Goal: Task Accomplishment & Management: Complete application form

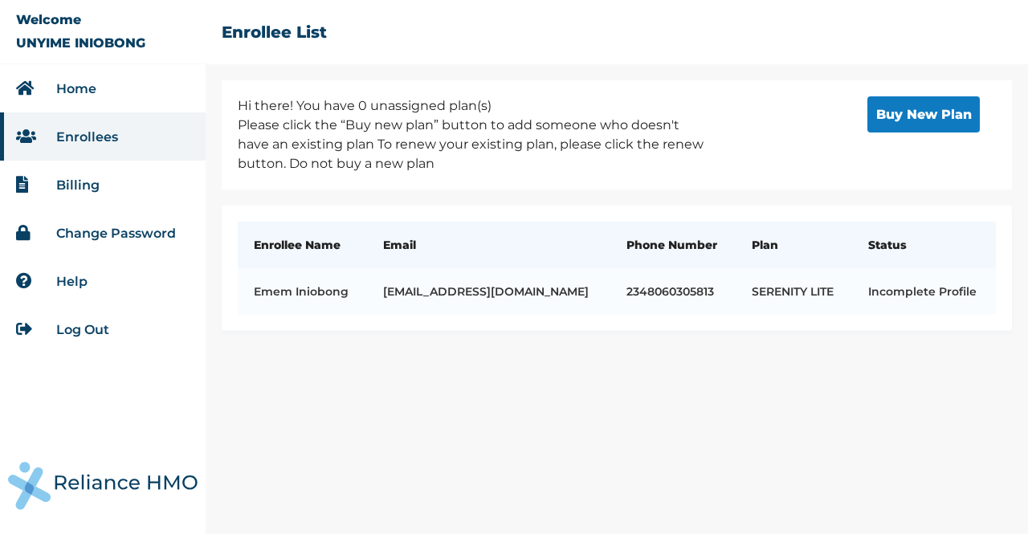
click at [926, 271] on td "Incomplete Profile" at bounding box center [924, 291] width 144 height 47
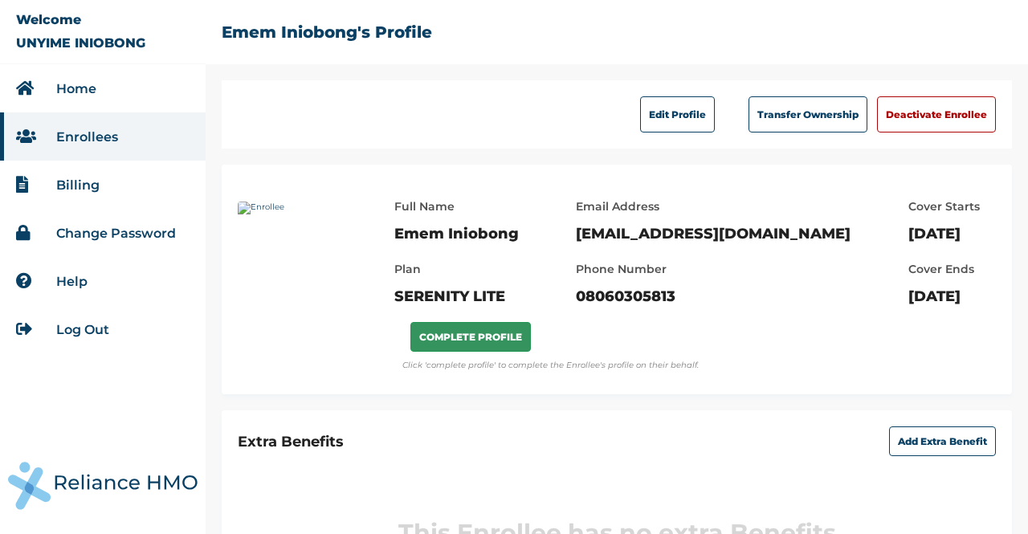
click at [480, 352] on button "COMPLETE PROFILE" at bounding box center [470, 337] width 120 height 30
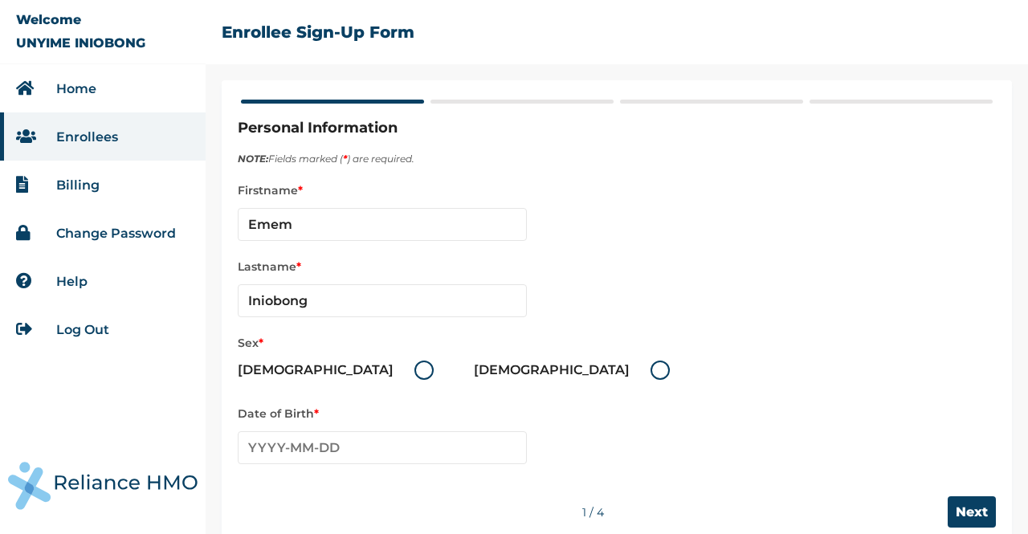
scroll to position [26, 0]
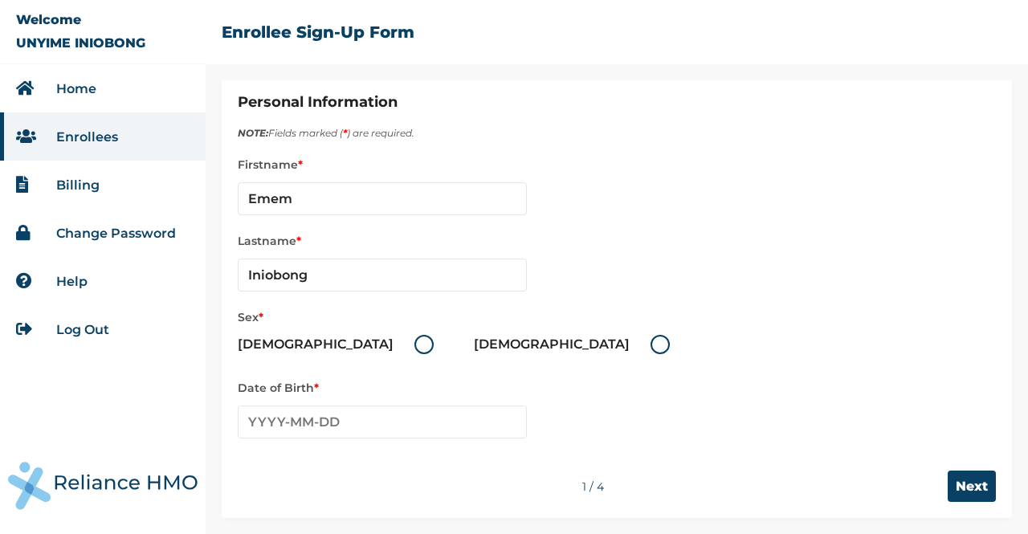
click at [474, 344] on label "Female" at bounding box center [576, 344] width 204 height 19
click at [628, 344] on input "Female" at bounding box center [641, 345] width 26 height 26
radio input "true"
click at [446, 422] on input "text" at bounding box center [382, 421] width 289 height 33
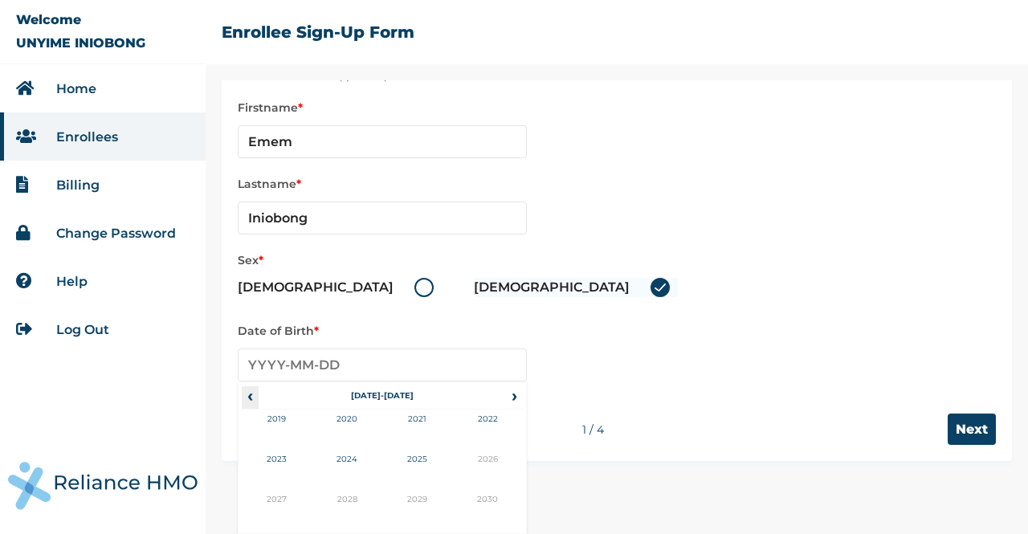
click at [251, 395] on span "‹" at bounding box center [250, 395] width 17 height 19
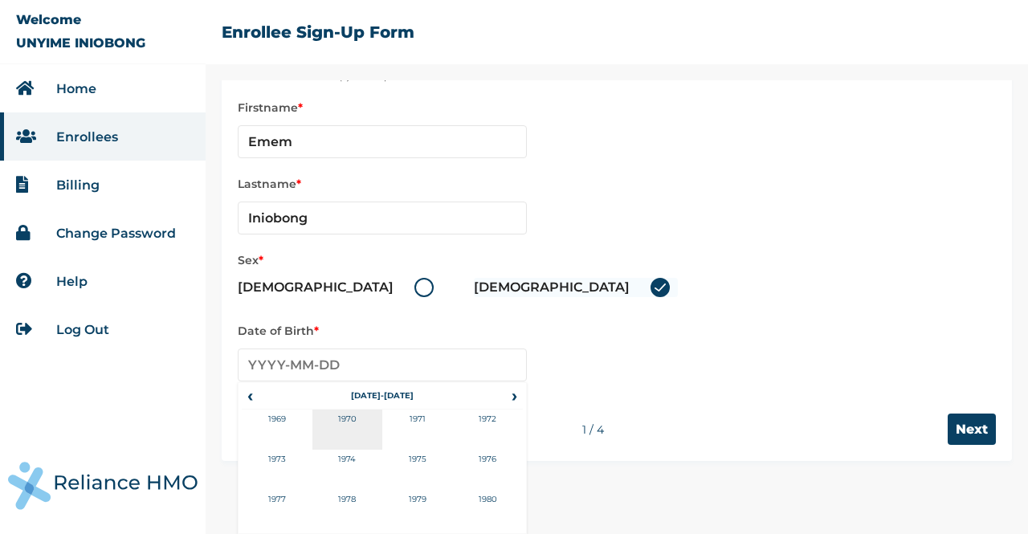
click at [344, 430] on td "1970" at bounding box center [347, 430] width 71 height 40
click at [417, 426] on td "Mar" at bounding box center [417, 430] width 71 height 40
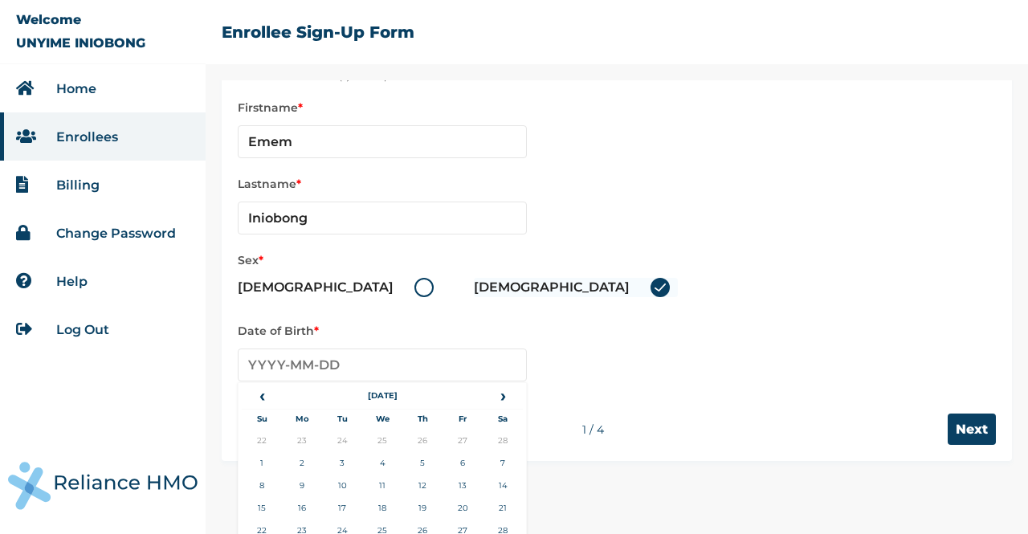
scroll to position [120, 0]
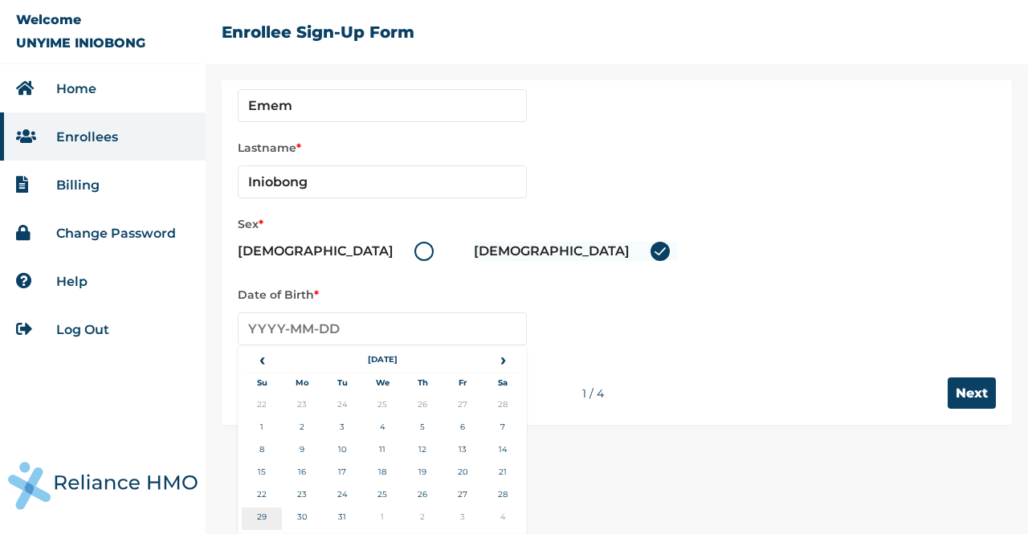
click at [263, 510] on td "29" at bounding box center [262, 518] width 40 height 22
type input "1970-03-29"
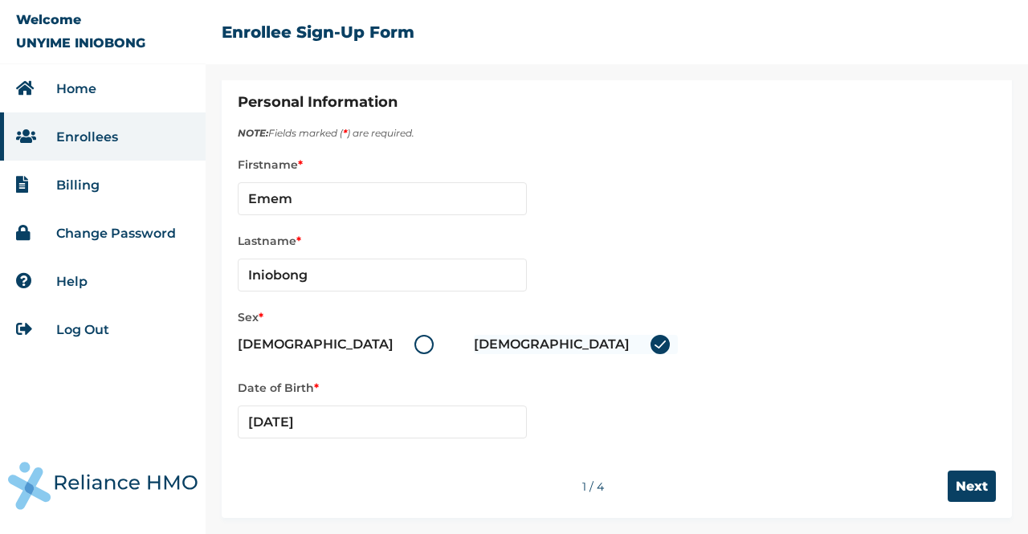
scroll to position [26, 0]
click at [953, 483] on input "Next" at bounding box center [971, 486] width 48 height 31
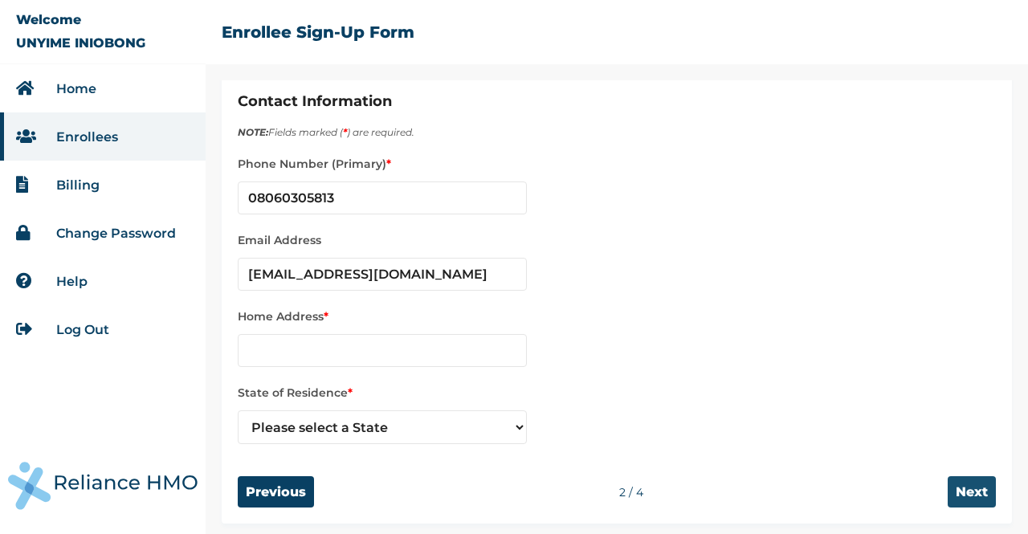
scroll to position [33, 0]
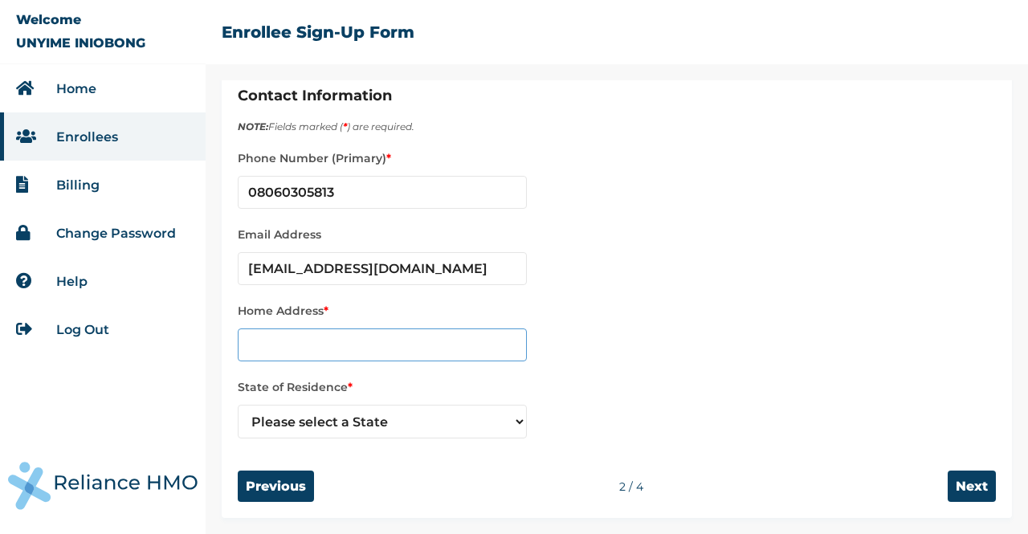
click at [471, 348] on input "text" at bounding box center [382, 344] width 289 height 33
type input "5b Anjorin Street, Ifako Ijaye, Lagos State."
click at [515, 421] on select "Please select a State Abia Abuja (FCT) Adamawa Akwa Ibom Anambra Bauchi Bayelsa…" at bounding box center [382, 422] width 289 height 34
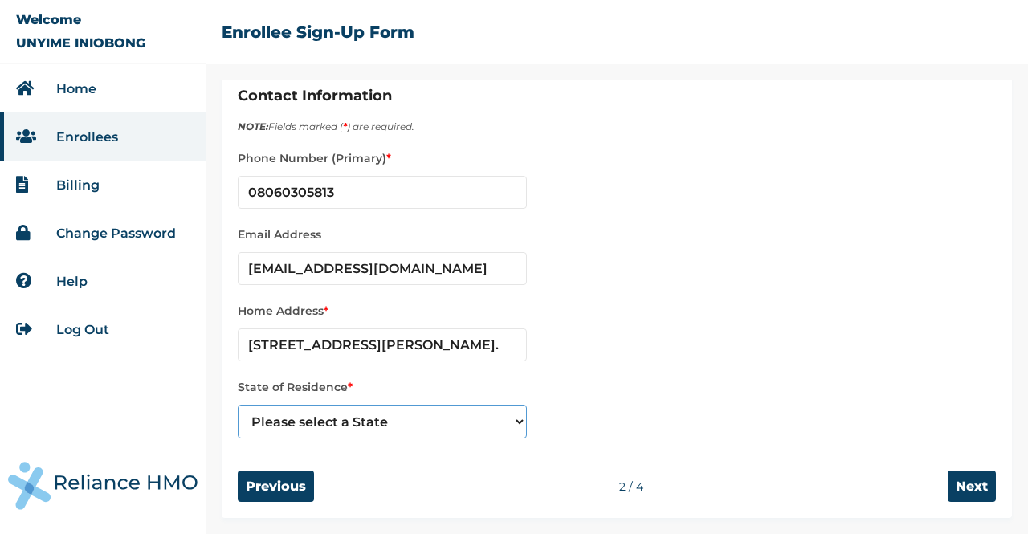
click at [515, 421] on select "Please select a State Abia Abuja (FCT) Adamawa Akwa Ibom Anambra Bauchi Bayelsa…" at bounding box center [382, 422] width 289 height 34
select select "25"
click at [238, 405] on select "Please select a State Abia Abuja (FCT) Adamawa Akwa Ibom Anambra Bauchi Bayelsa…" at bounding box center [382, 422] width 289 height 34
click at [957, 489] on input "Next" at bounding box center [971, 486] width 48 height 31
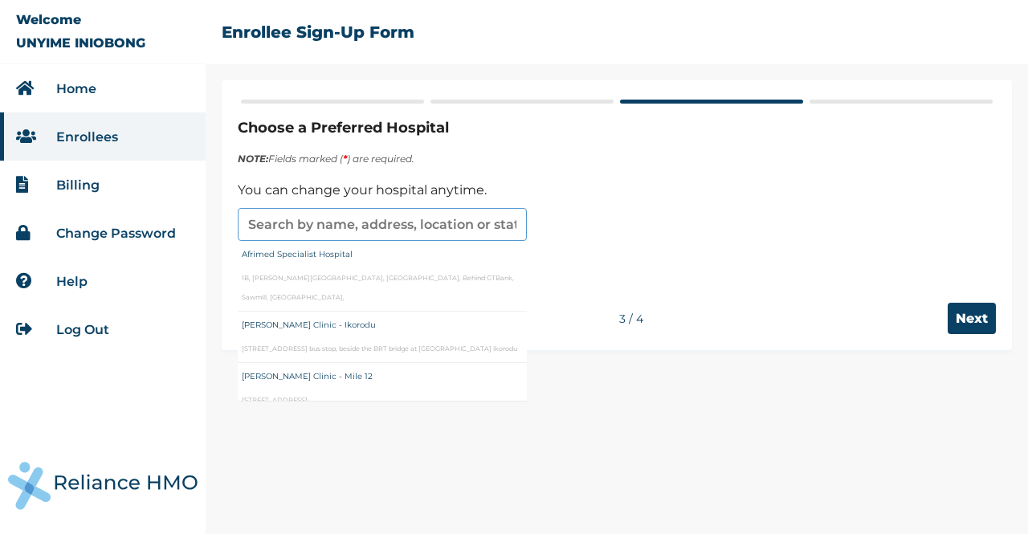
click at [428, 227] on input "text" at bounding box center [382, 224] width 289 height 33
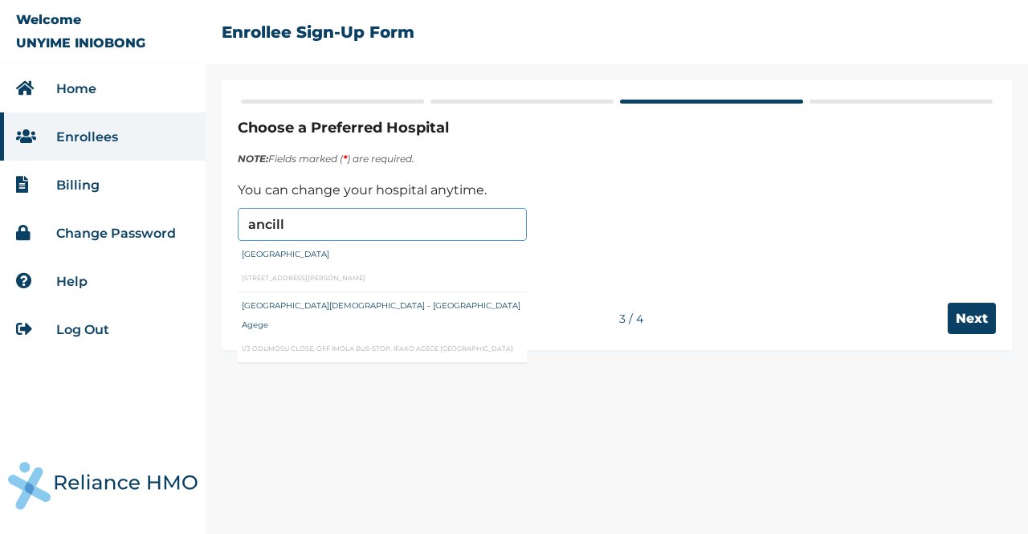
type input "Ancilla Catholic Hospital"
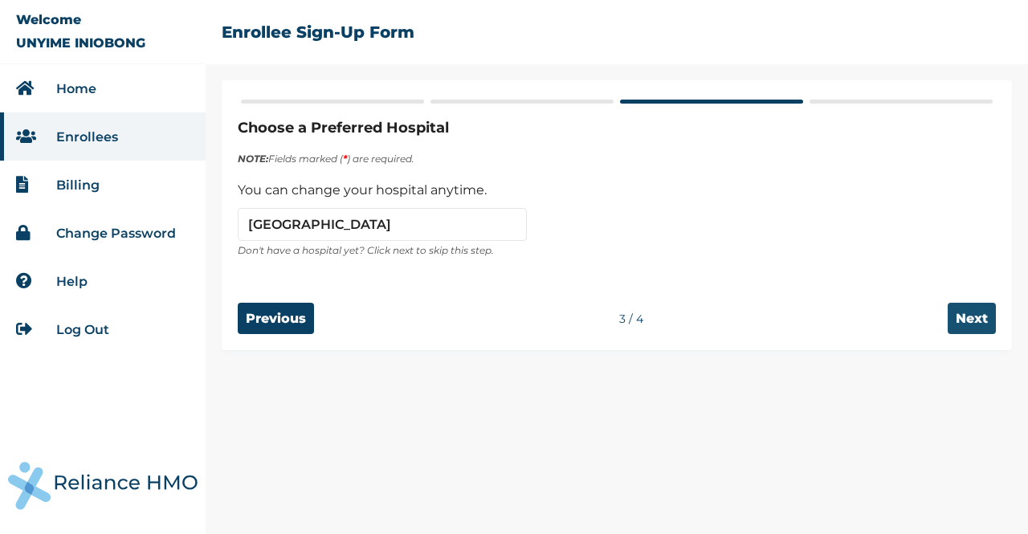
click at [982, 316] on input "Next" at bounding box center [971, 318] width 48 height 31
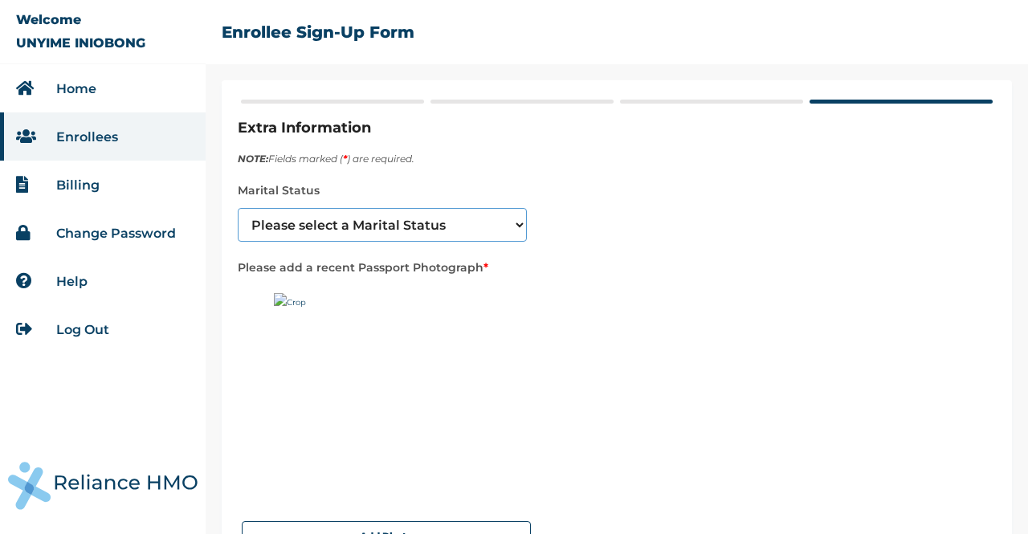
click at [508, 216] on select "Please select a Marital Status Single Married Divorced Widow/Widower" at bounding box center [382, 225] width 289 height 34
select select "4"
click at [238, 208] on select "Please select a Marital Status Single Married Divorced Widow/Widower" at bounding box center [382, 225] width 289 height 34
click at [286, 301] on img at bounding box center [374, 393] width 201 height 201
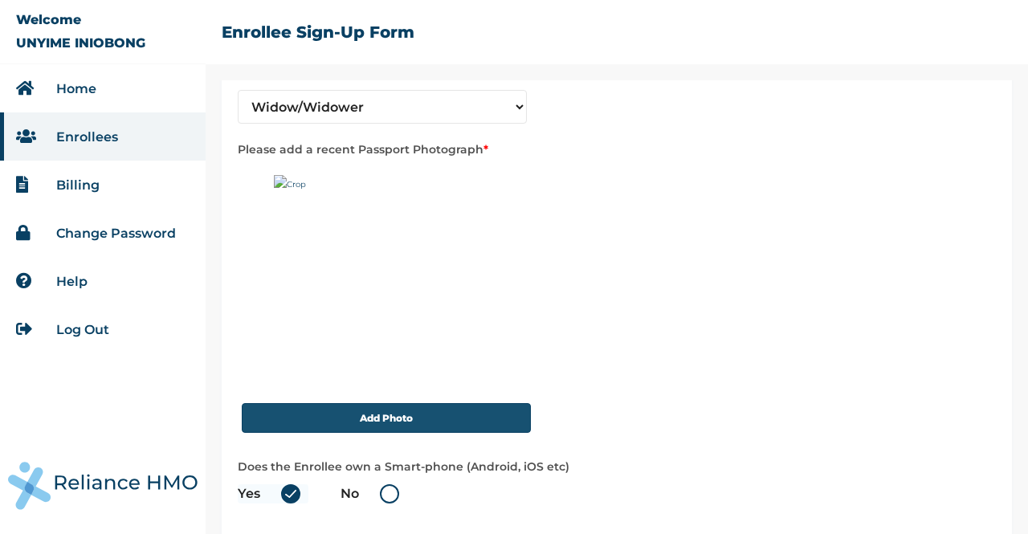
scroll to position [119, 0]
click at [405, 420] on button "Add Photo" at bounding box center [386, 417] width 289 height 30
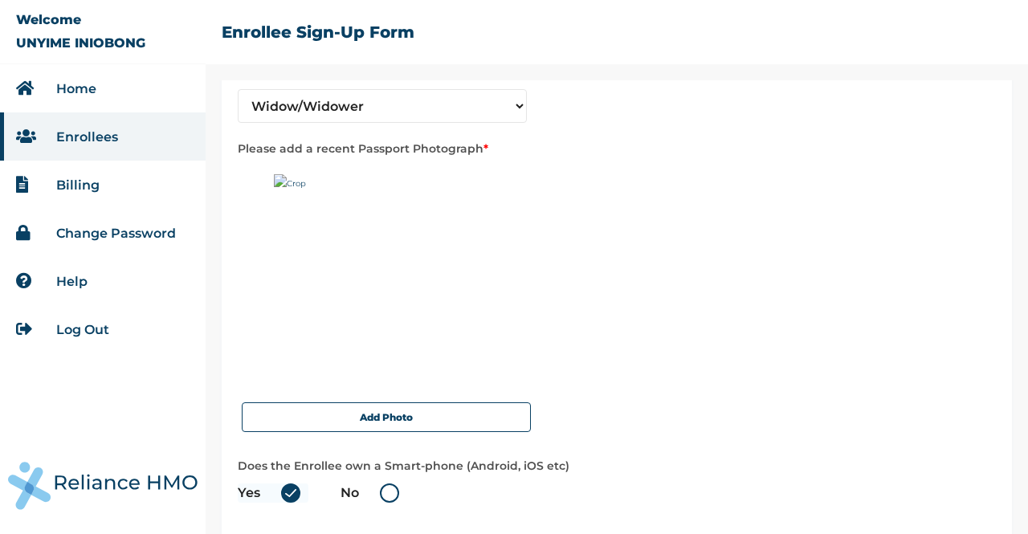
scroll to position [191, 0]
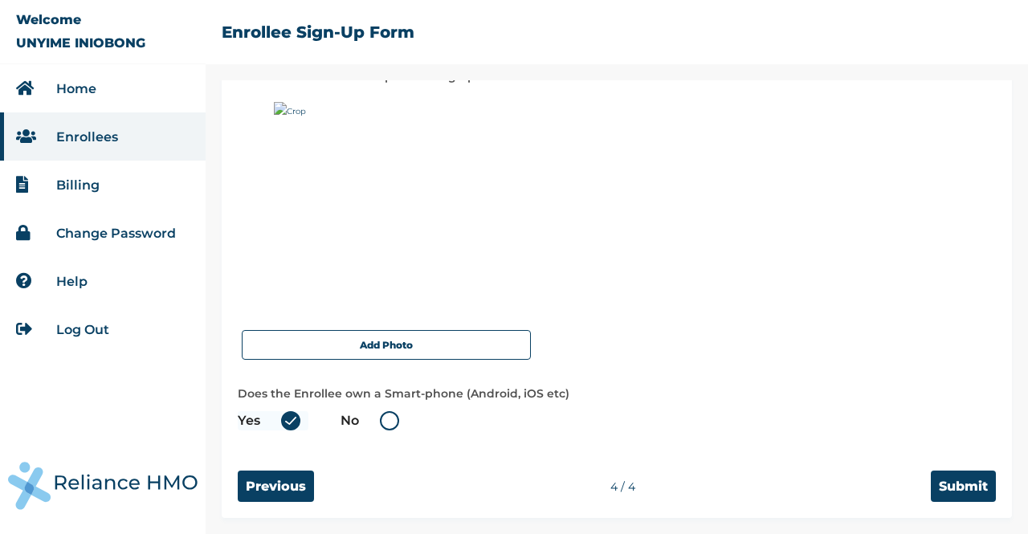
click at [741, 429] on span "Does the Enrollee own a Smart-phone (Android, iOS etc) Yes No" at bounding box center [617, 411] width 758 height 55
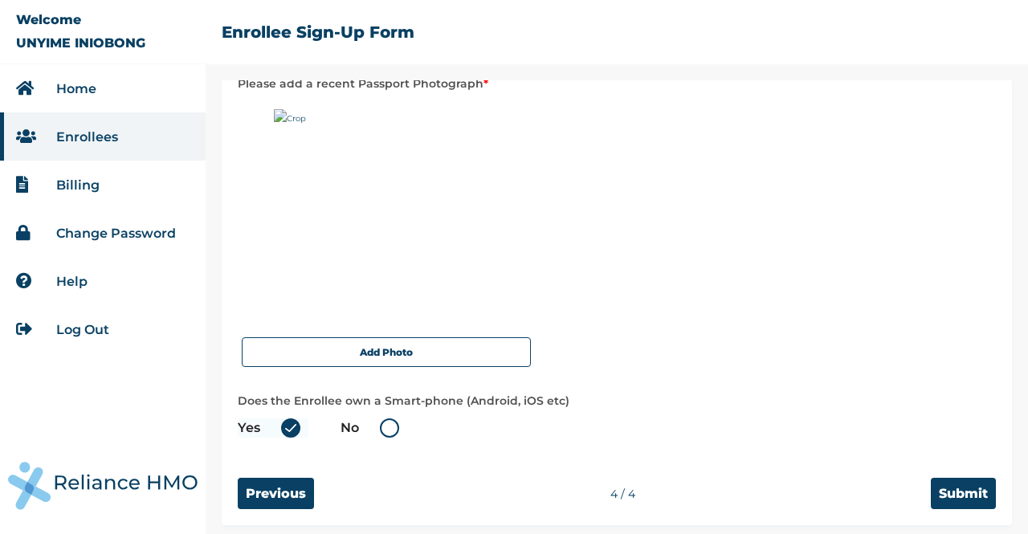
scroll to position [185, 0]
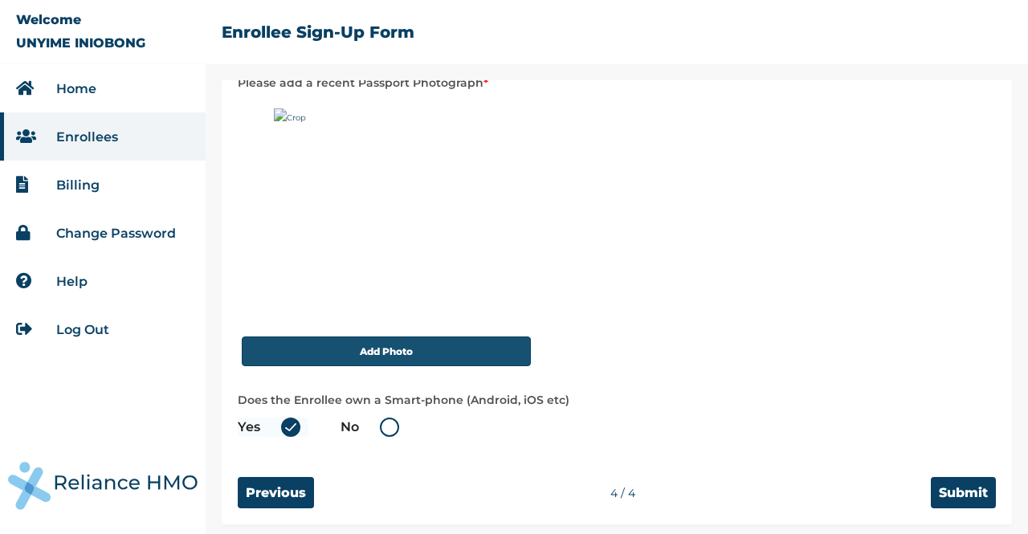
click at [444, 359] on button "Add Photo" at bounding box center [386, 351] width 289 height 30
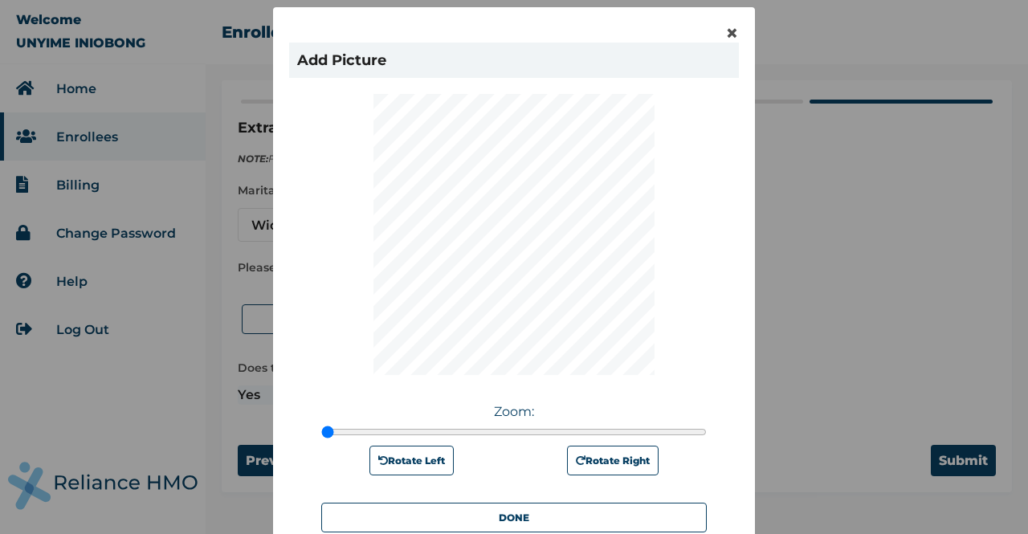
scroll to position [95, 0]
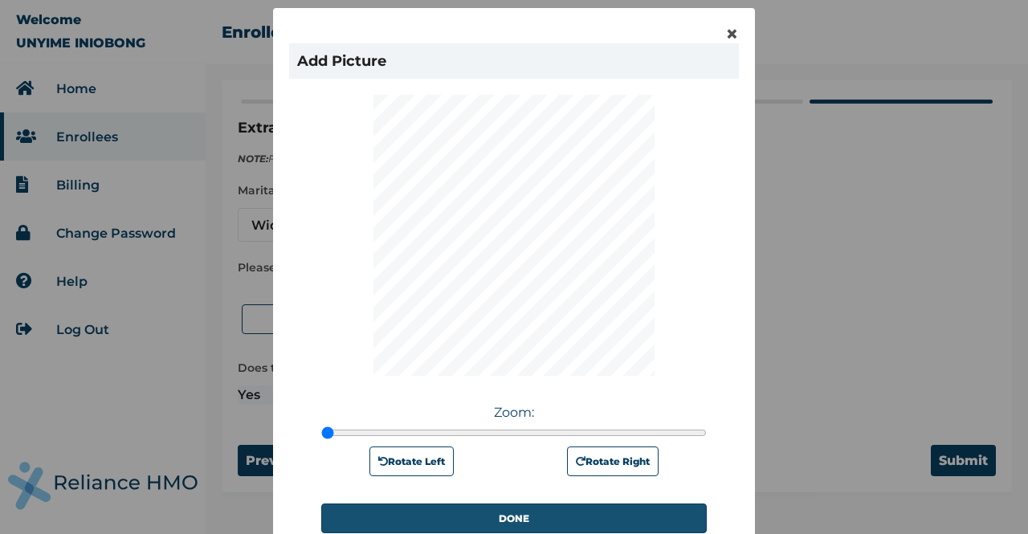
click at [536, 517] on button "DONE" at bounding box center [513, 518] width 385 height 30
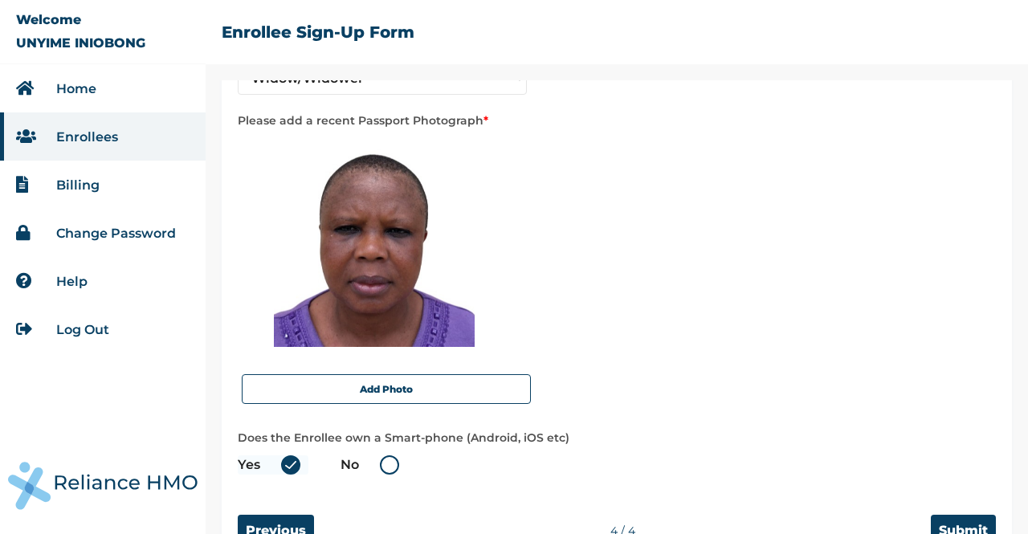
scroll to position [191, 0]
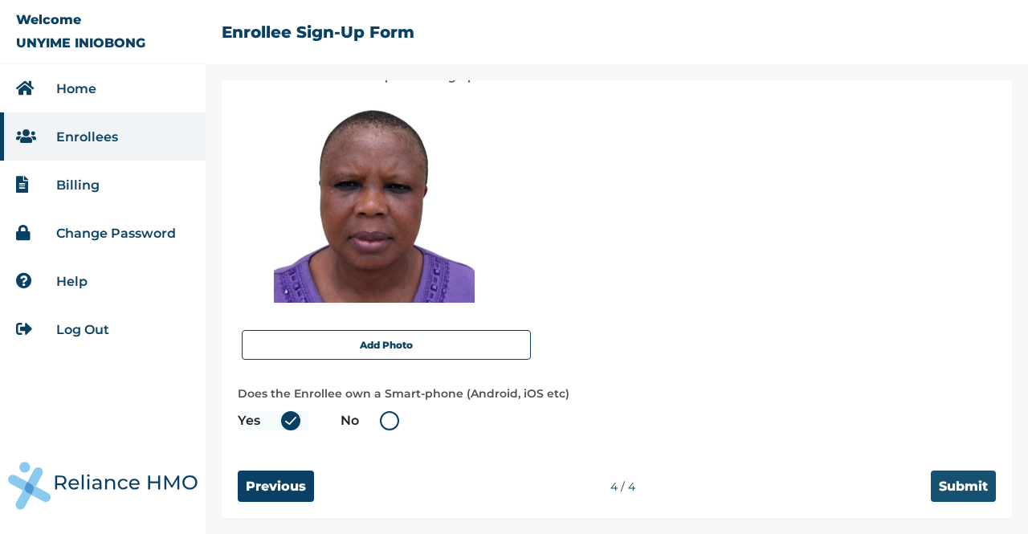
click at [937, 481] on input "Submit" at bounding box center [963, 486] width 65 height 31
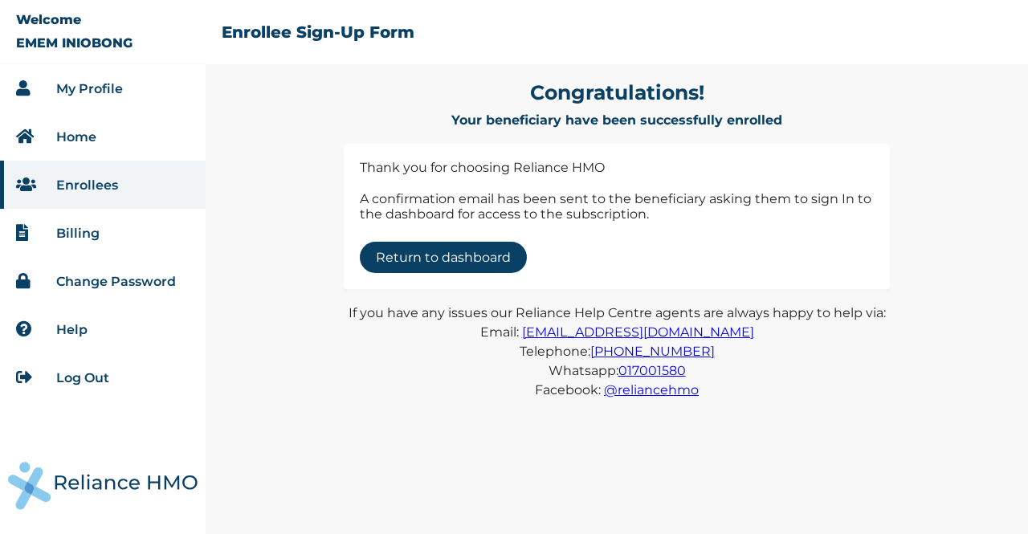
click at [467, 268] on link "Return to dashboard" at bounding box center [443, 257] width 167 height 31
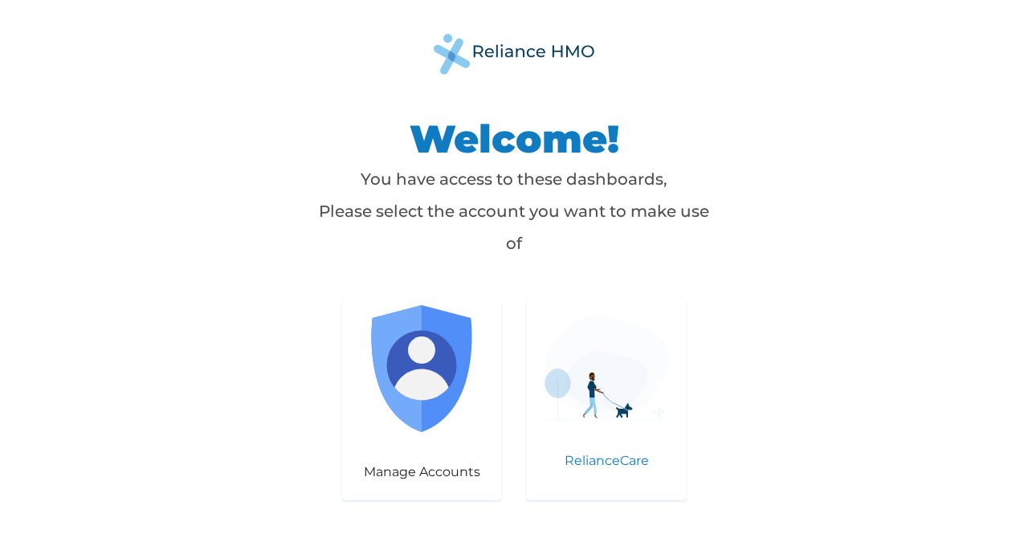
click at [620, 411] on img at bounding box center [606, 368] width 127 height 105
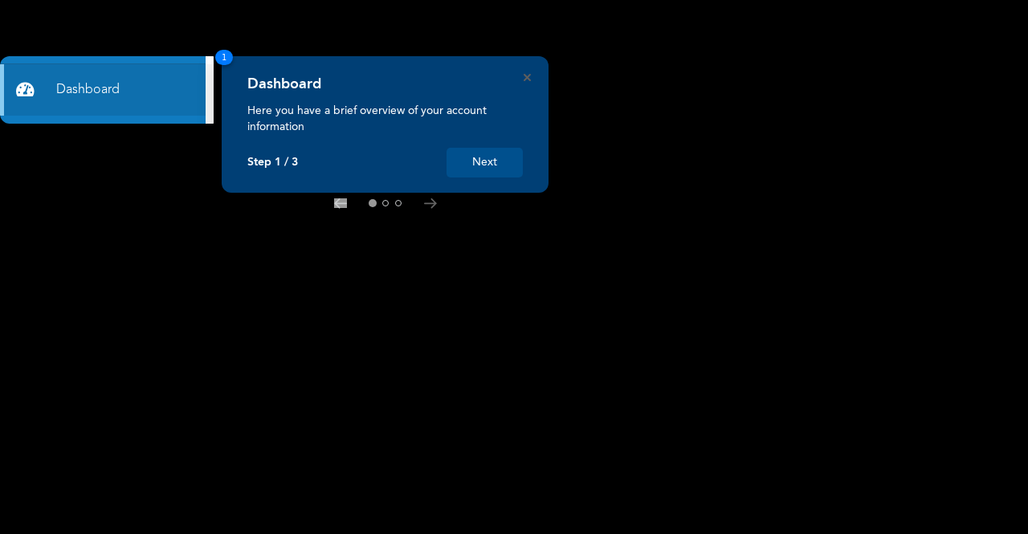
click at [488, 157] on button "Next" at bounding box center [484, 163] width 76 height 30
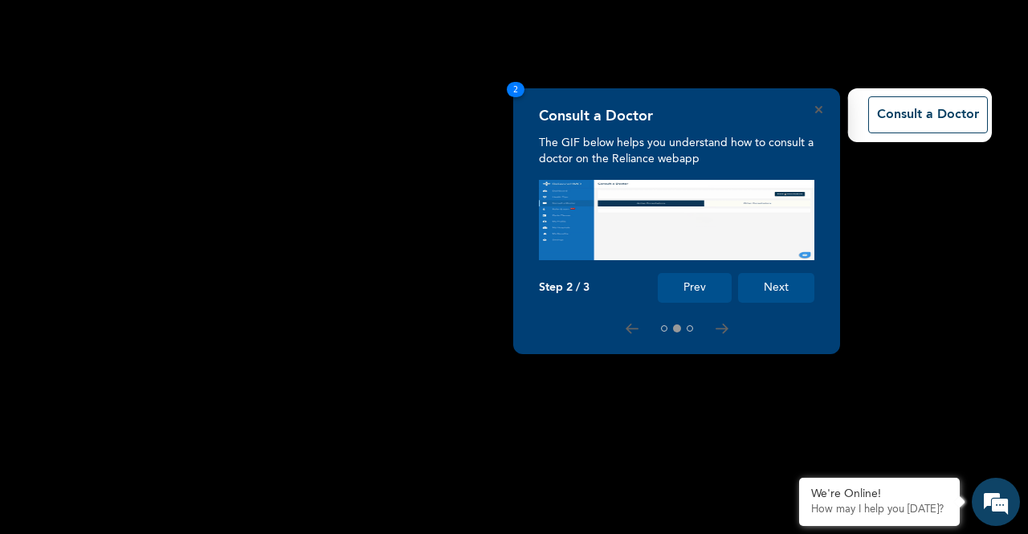
click at [776, 280] on button "Next" at bounding box center [776, 288] width 76 height 30
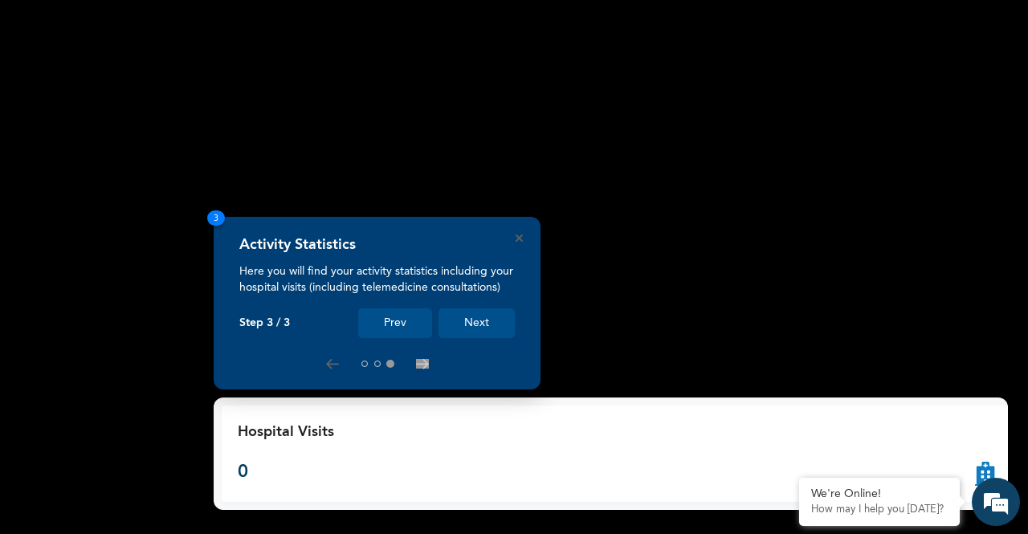
click at [495, 321] on button "Next" at bounding box center [476, 323] width 76 height 30
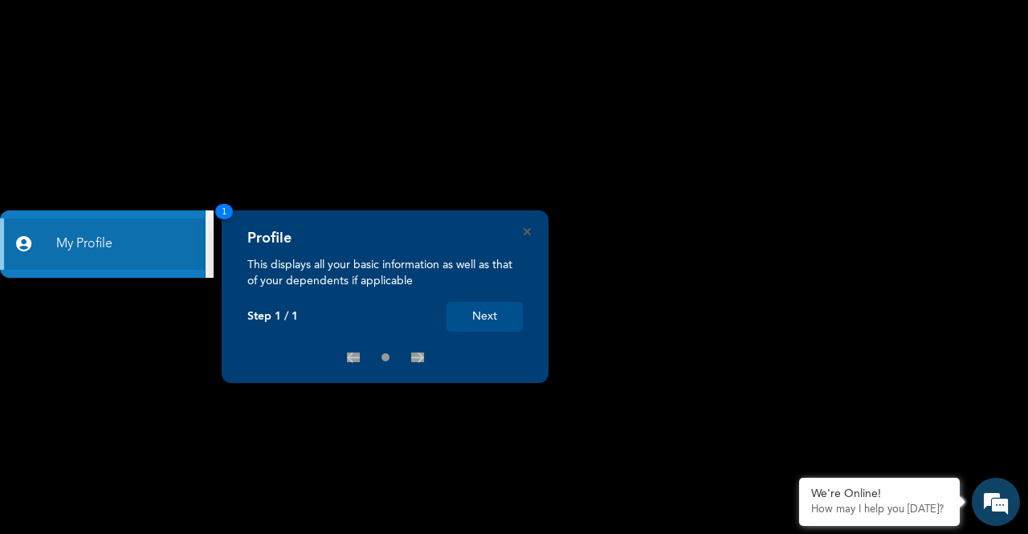
click at [498, 315] on button "Next" at bounding box center [484, 317] width 76 height 30
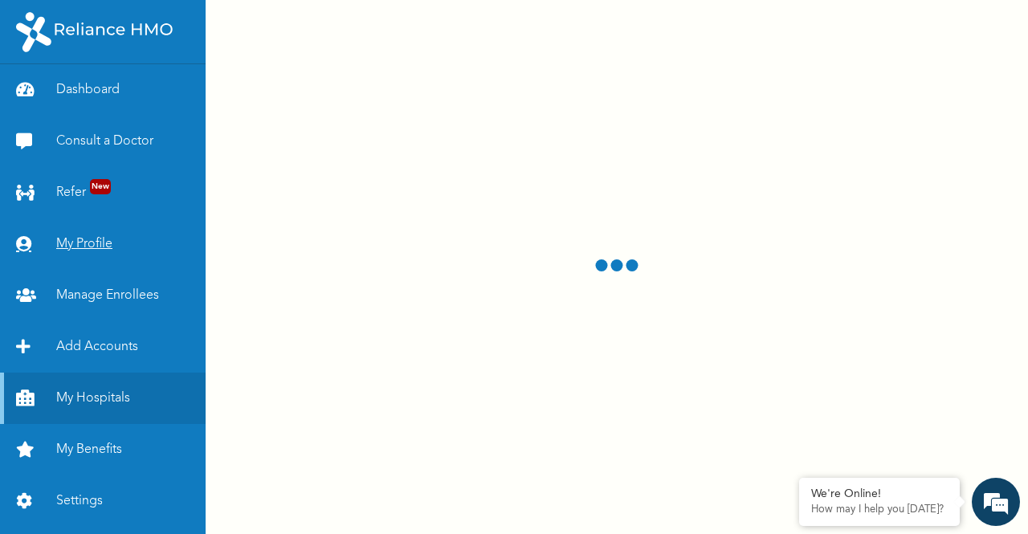
click at [89, 260] on link "My Profile" at bounding box center [103, 243] width 206 height 51
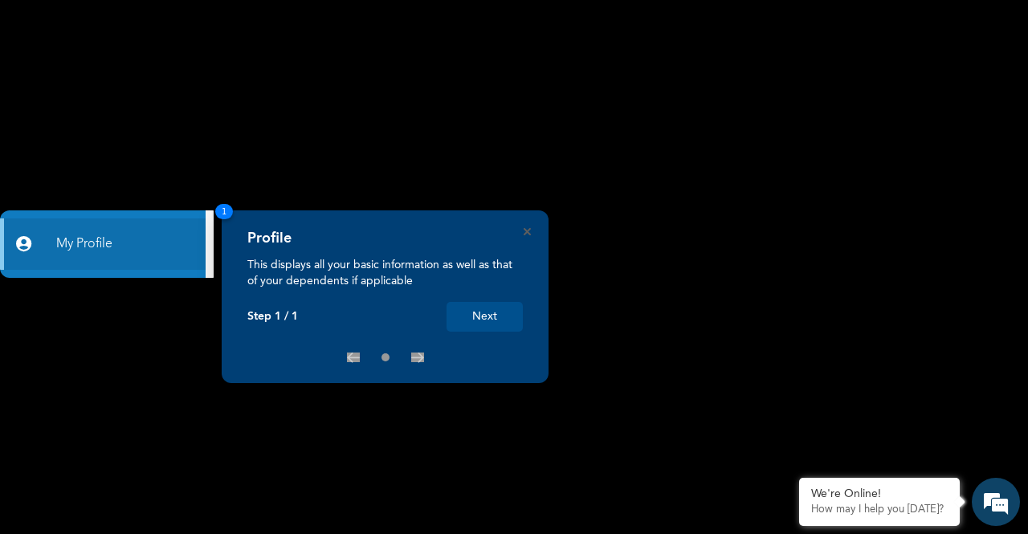
click at [494, 308] on button "Next" at bounding box center [484, 317] width 76 height 30
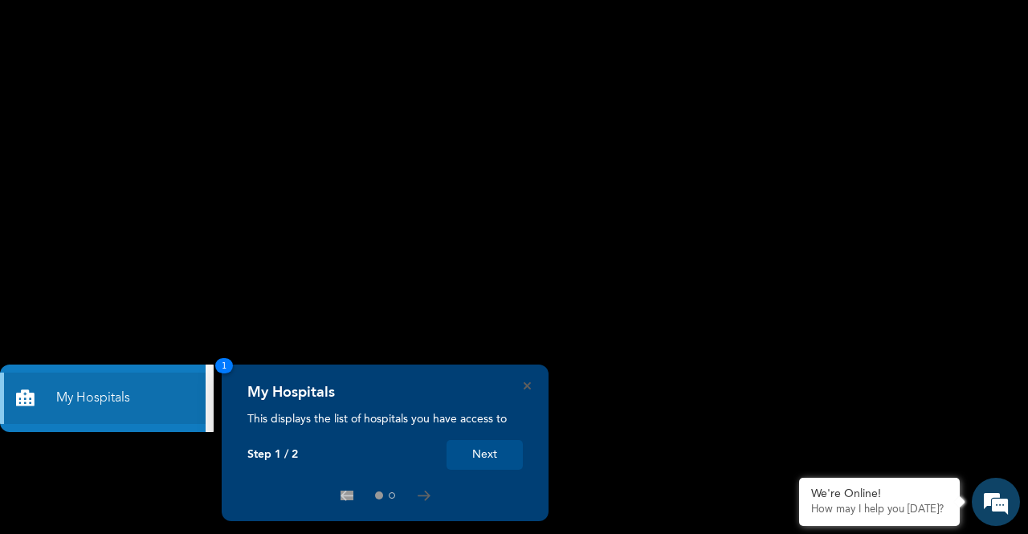
click at [485, 448] on button "Next" at bounding box center [484, 455] width 76 height 30
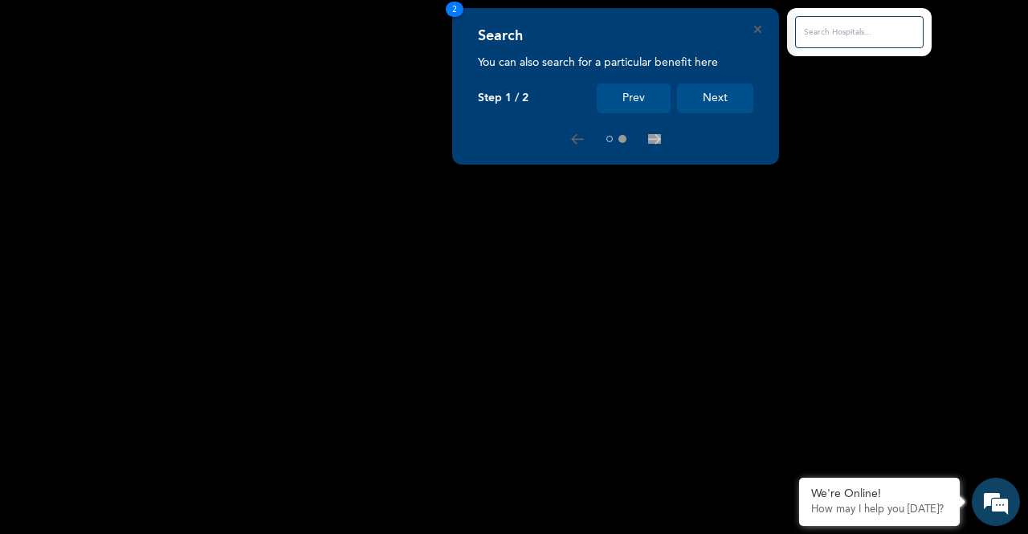
click at [723, 100] on button "Next" at bounding box center [715, 99] width 76 height 30
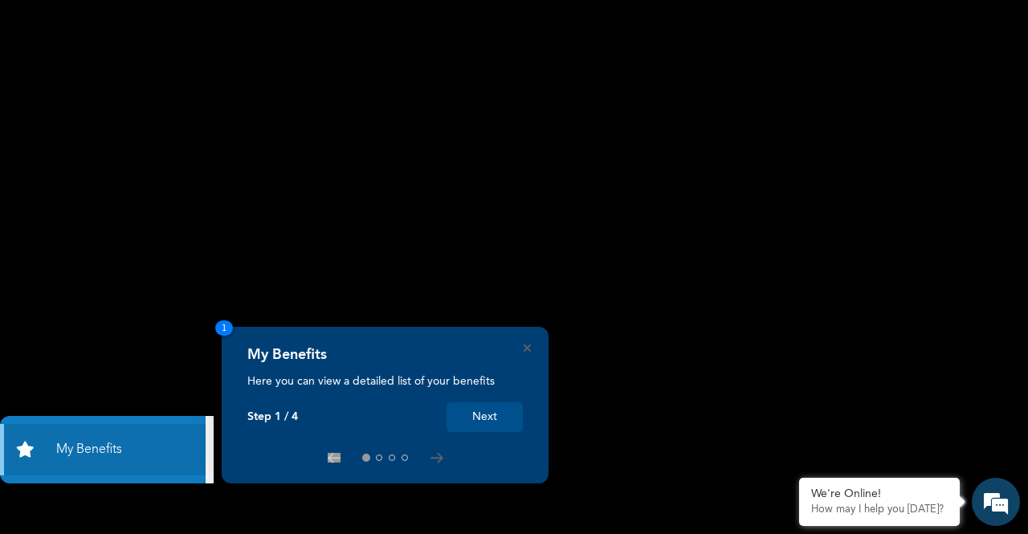
click at [499, 423] on button "Next" at bounding box center [484, 417] width 76 height 30
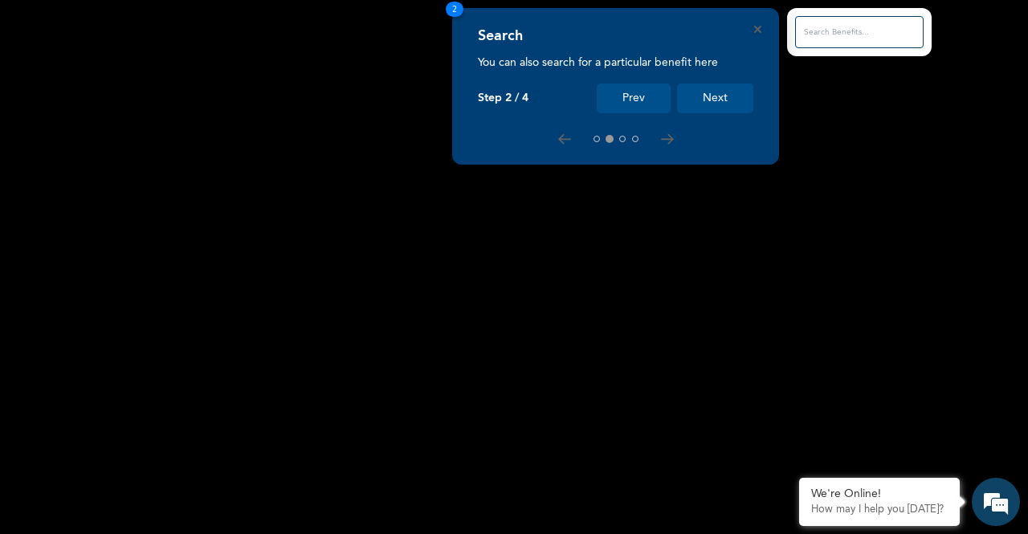
click at [714, 100] on button "Next" at bounding box center [715, 99] width 76 height 30
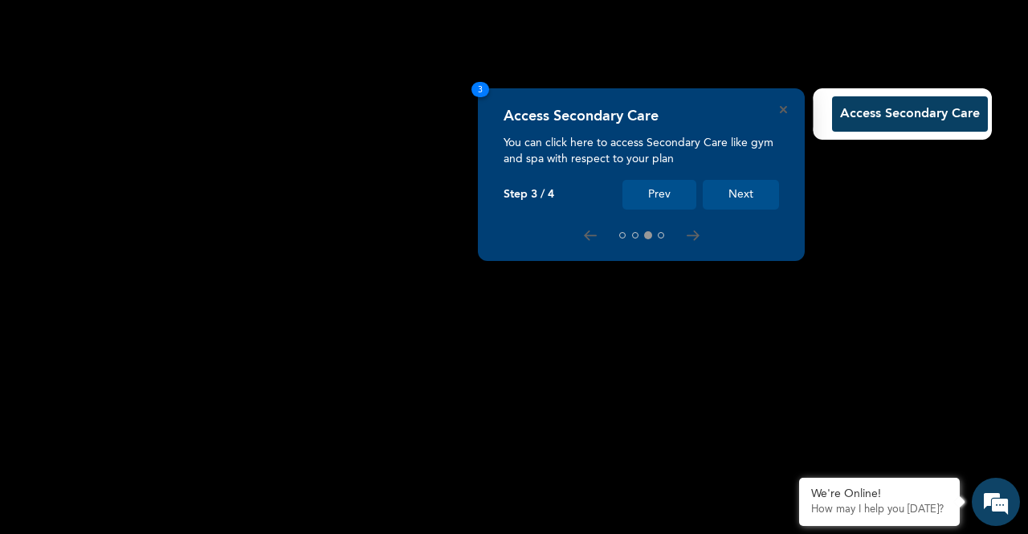
click at [740, 185] on button "Next" at bounding box center [741, 195] width 76 height 30
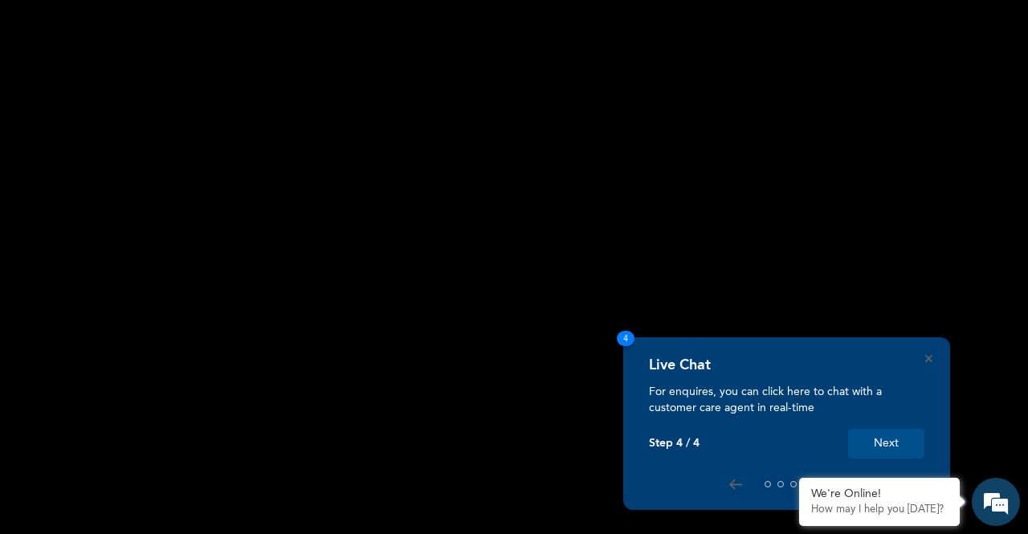
click at [886, 441] on button "Next" at bounding box center [886, 444] width 76 height 30
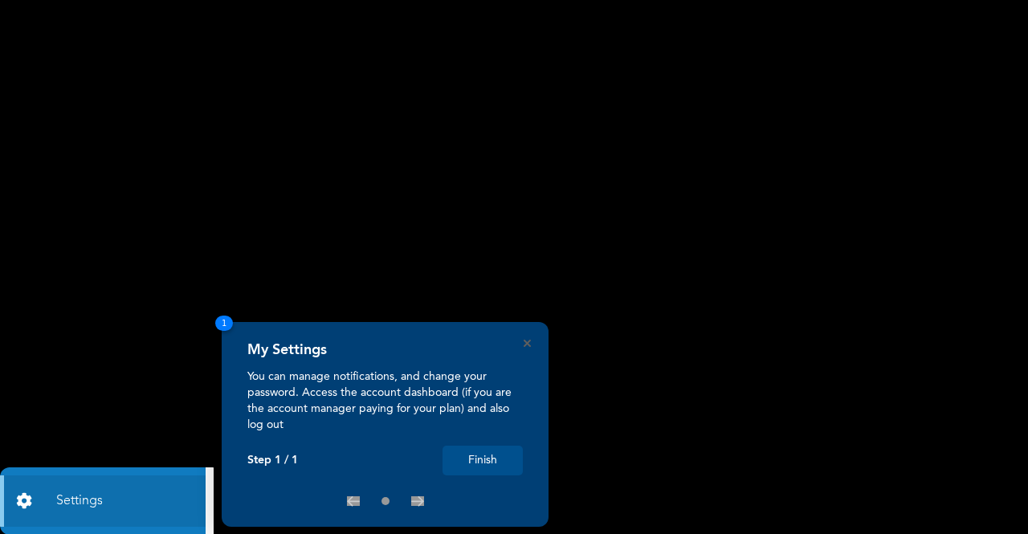
click at [476, 455] on button "Finish" at bounding box center [482, 461] width 80 height 30
